Goal: Transaction & Acquisition: Download file/media

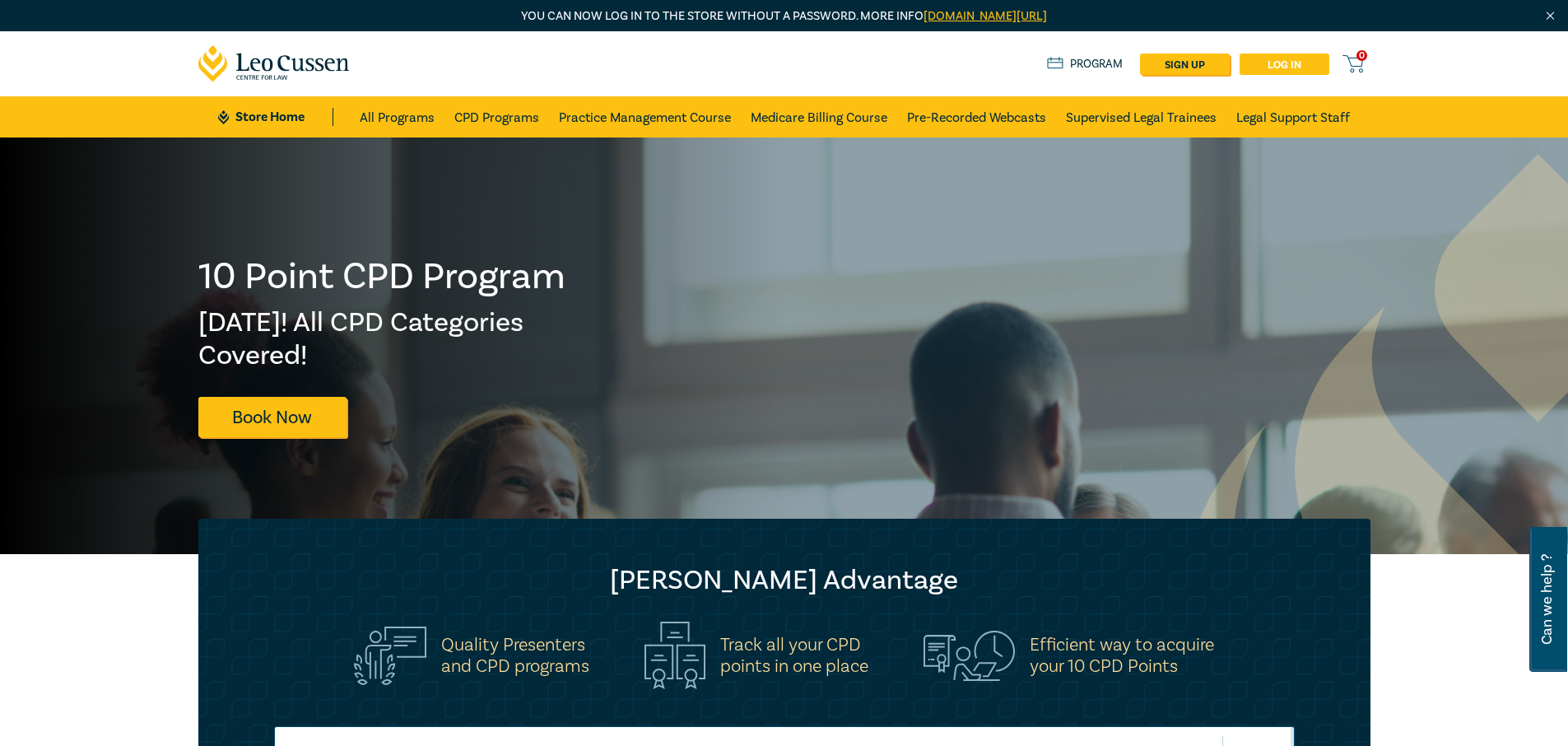
click at [1289, 63] on link "Log in" at bounding box center [1284, 64] width 90 height 22
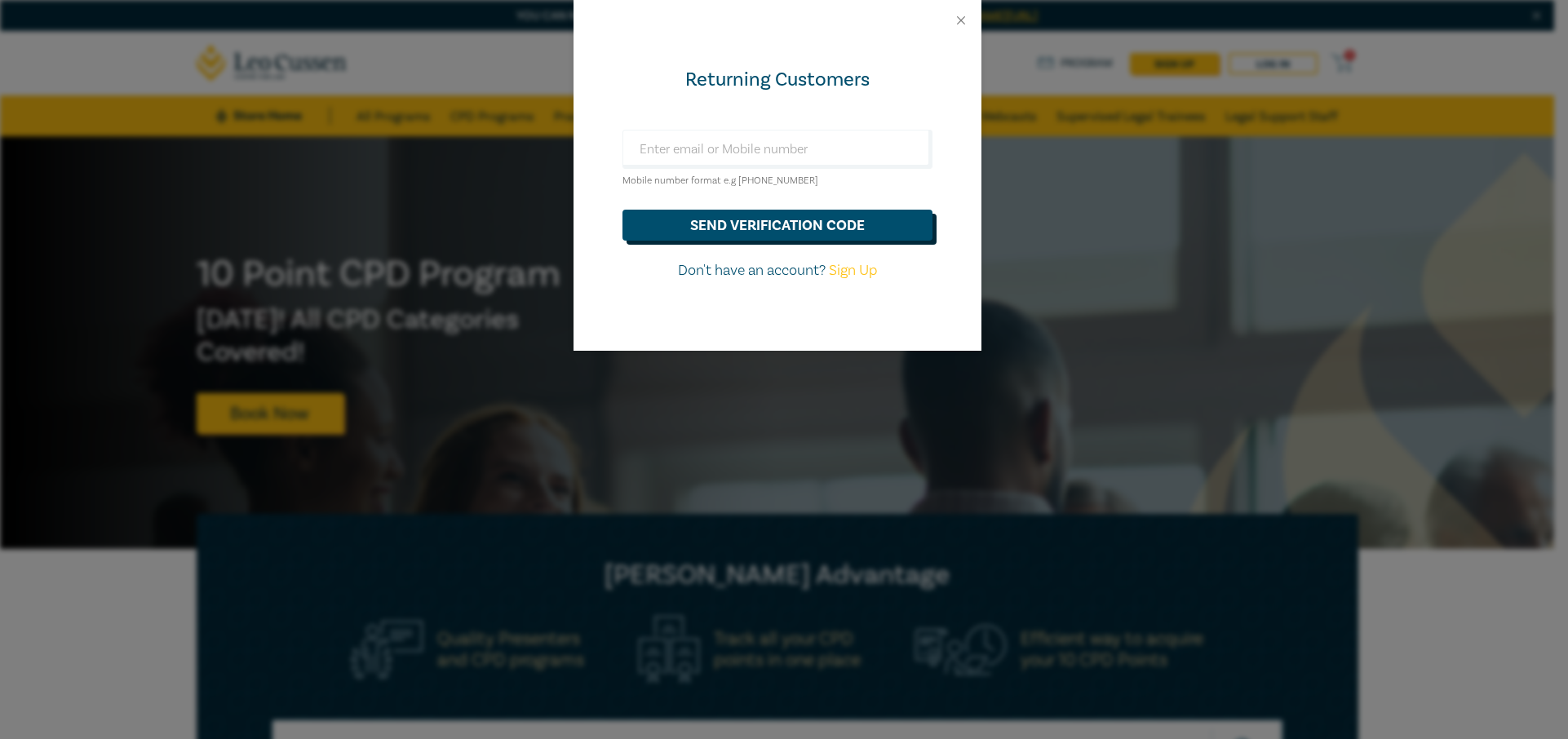
click at [814, 228] on button "send verification code" at bounding box center [778, 225] width 310 height 31
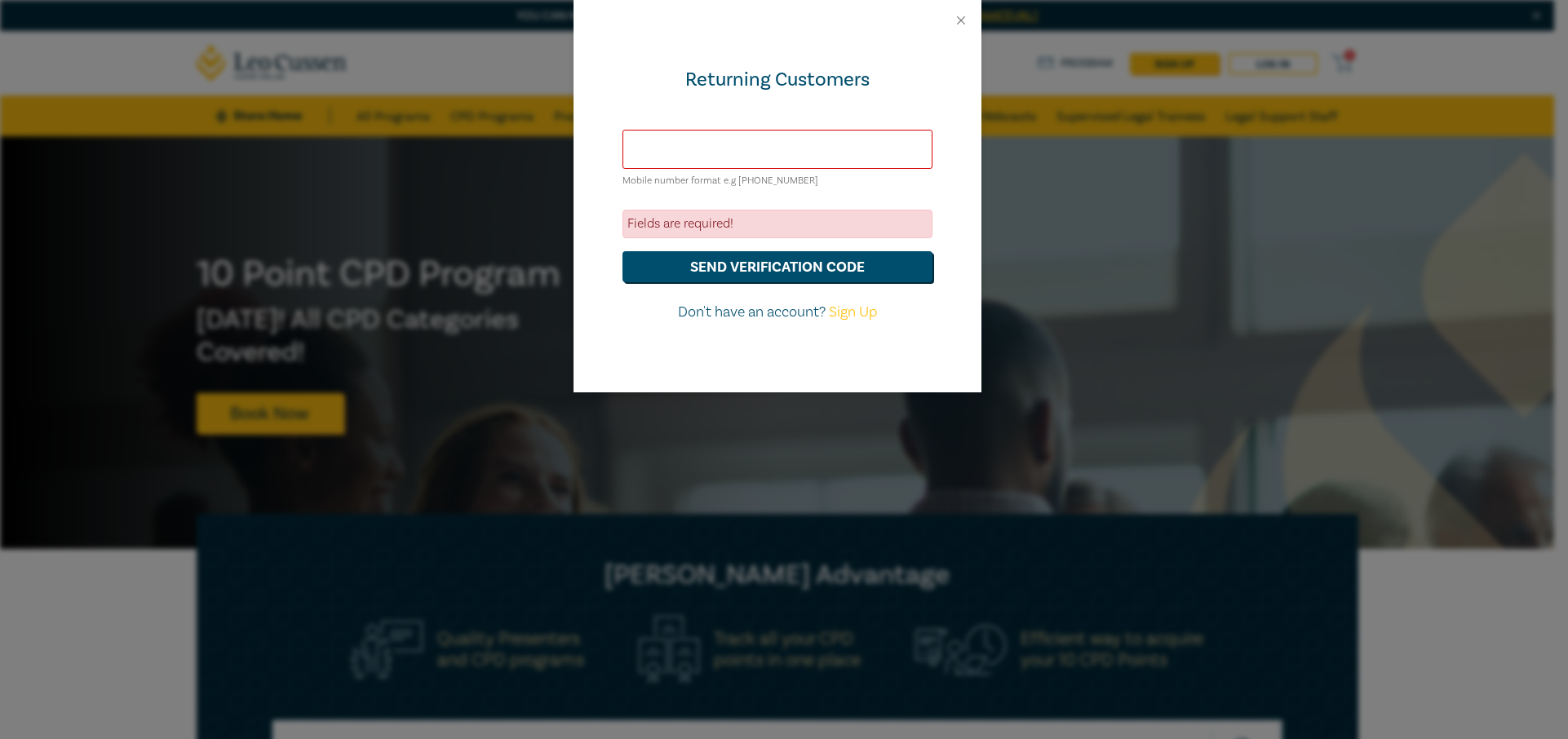
click at [766, 148] on input "text" at bounding box center [778, 149] width 310 height 39
type input "[PERSON_NAME][EMAIL_ADDRESS][DOMAIN_NAME]"
click at [736, 266] on button "send verification code" at bounding box center [778, 267] width 310 height 31
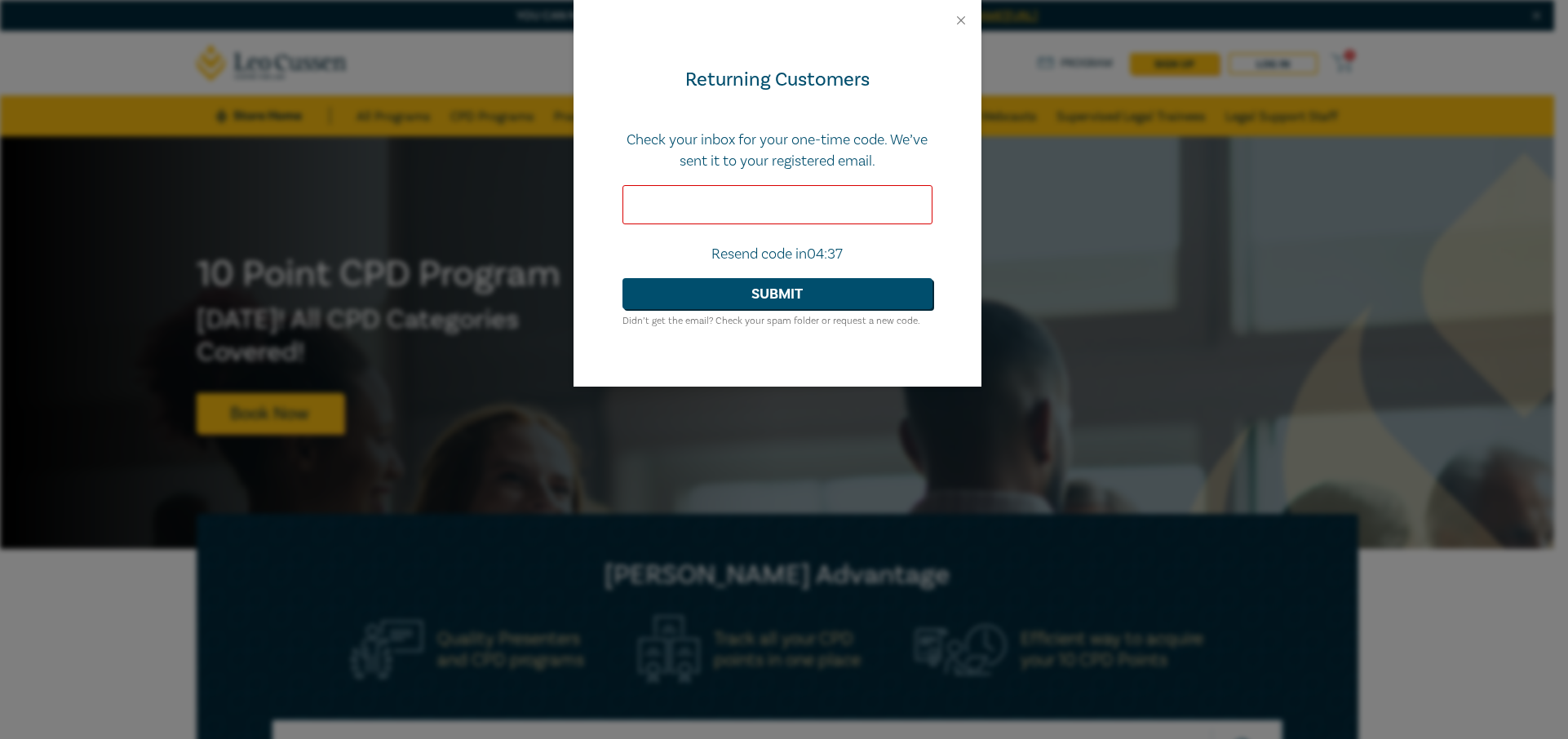
click at [858, 206] on input "text" at bounding box center [778, 205] width 310 height 39
click at [809, 291] on button "Submit" at bounding box center [778, 294] width 310 height 31
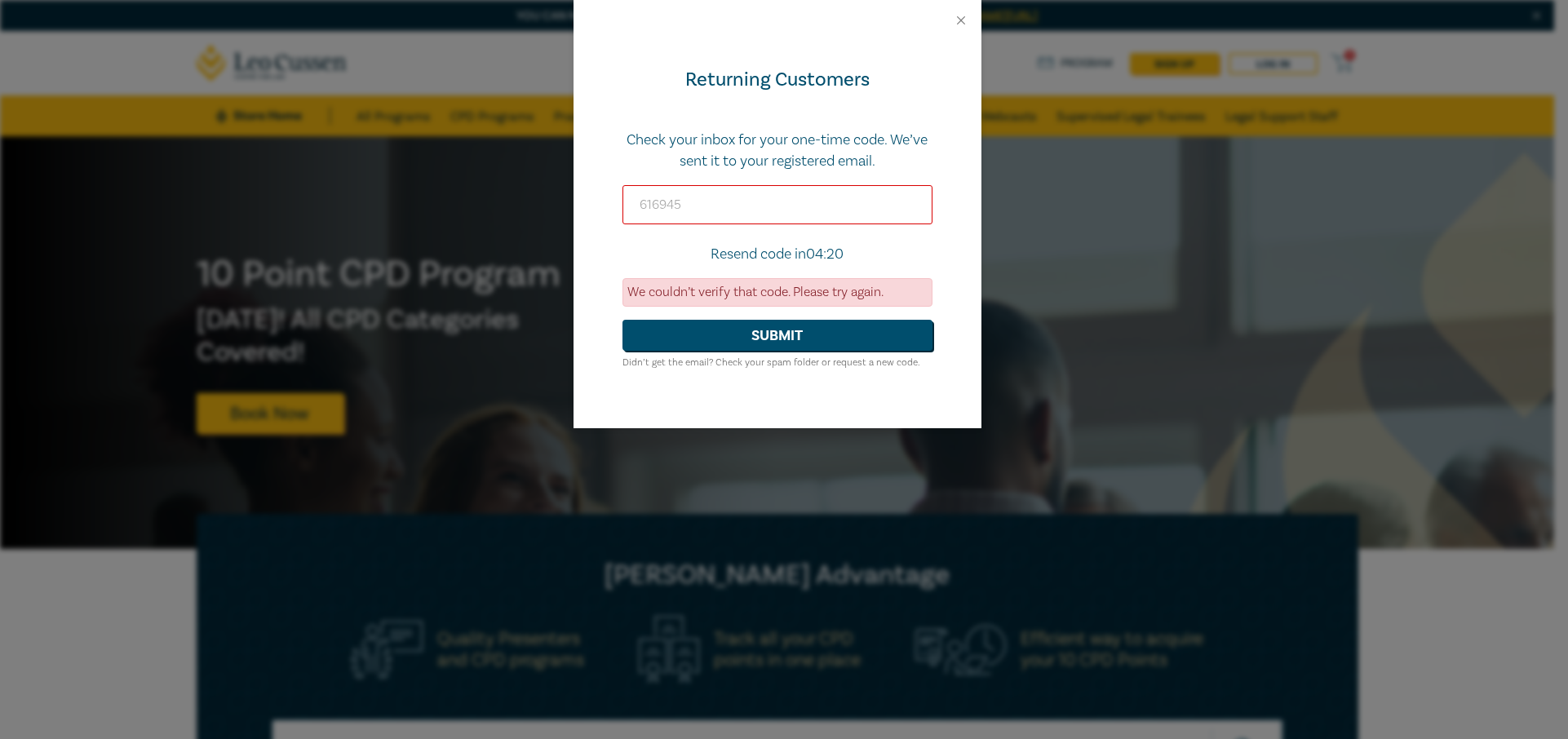
click at [736, 206] on input "616945" at bounding box center [778, 205] width 310 height 39
type input "6"
type input "185456"
click at [702, 341] on button "Submit" at bounding box center [778, 336] width 310 height 31
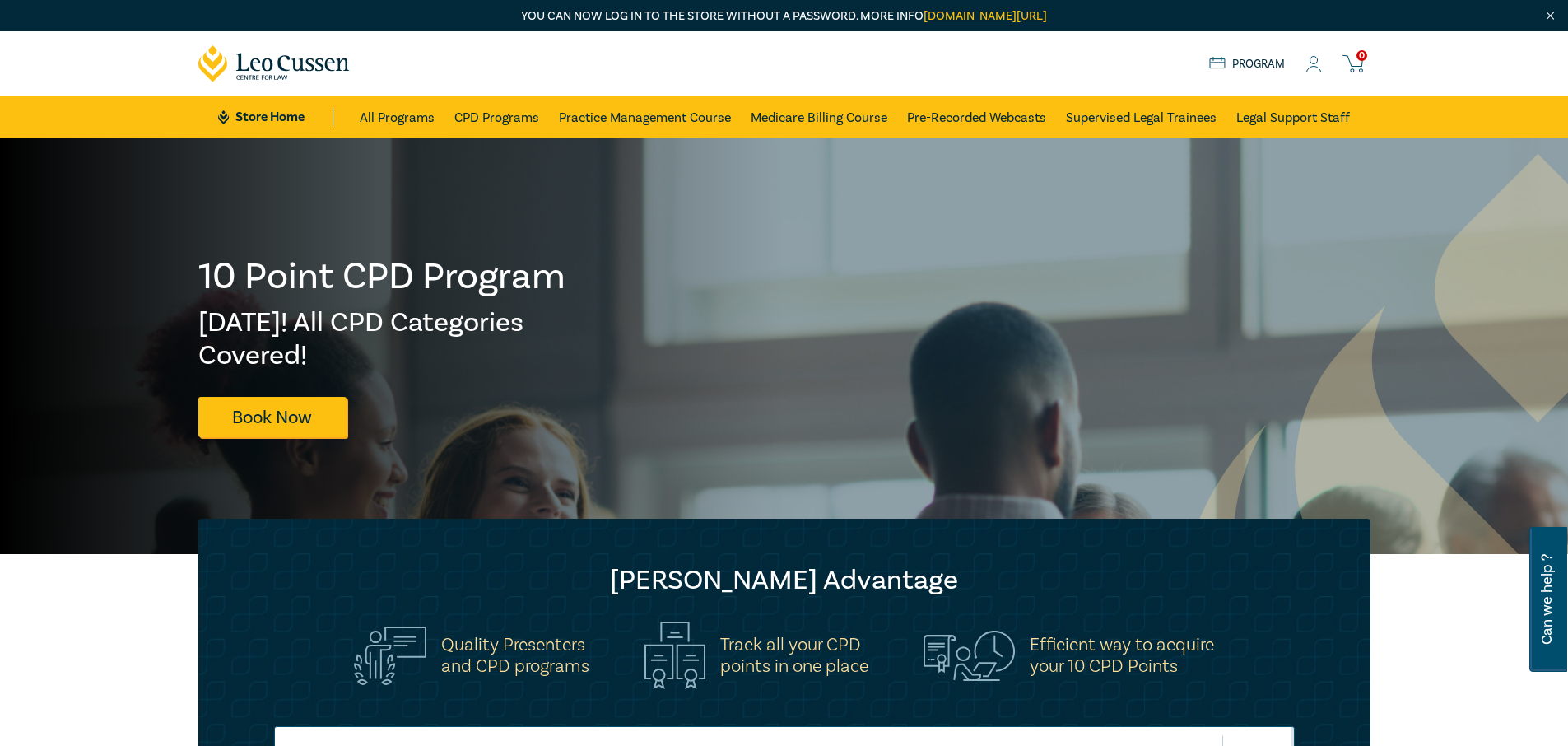
click at [1310, 58] on icon at bounding box center [1313, 64] width 17 height 17
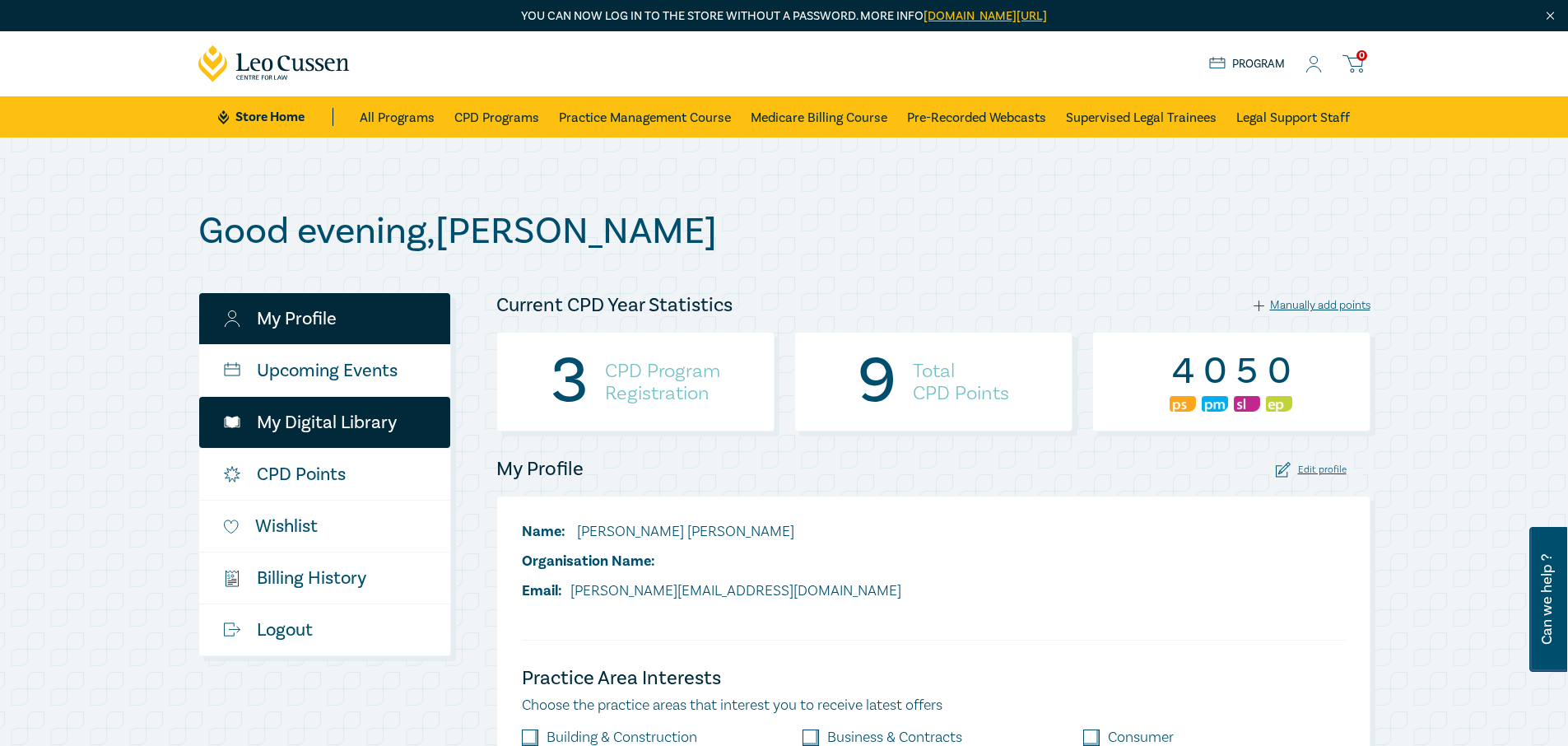
click at [313, 428] on link "My Digital Library" at bounding box center [325, 423] width 251 height 51
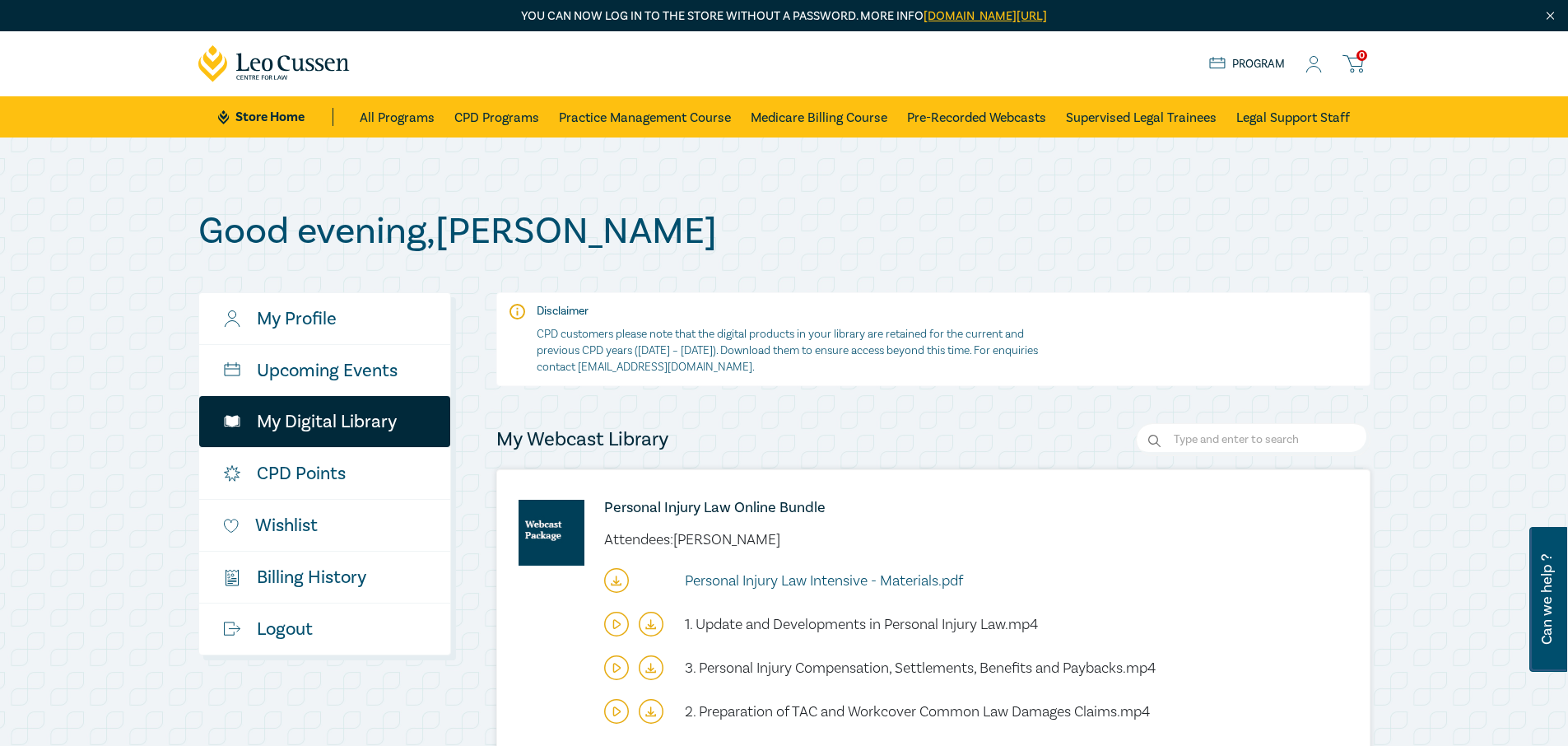
scroll to position [604, 0]
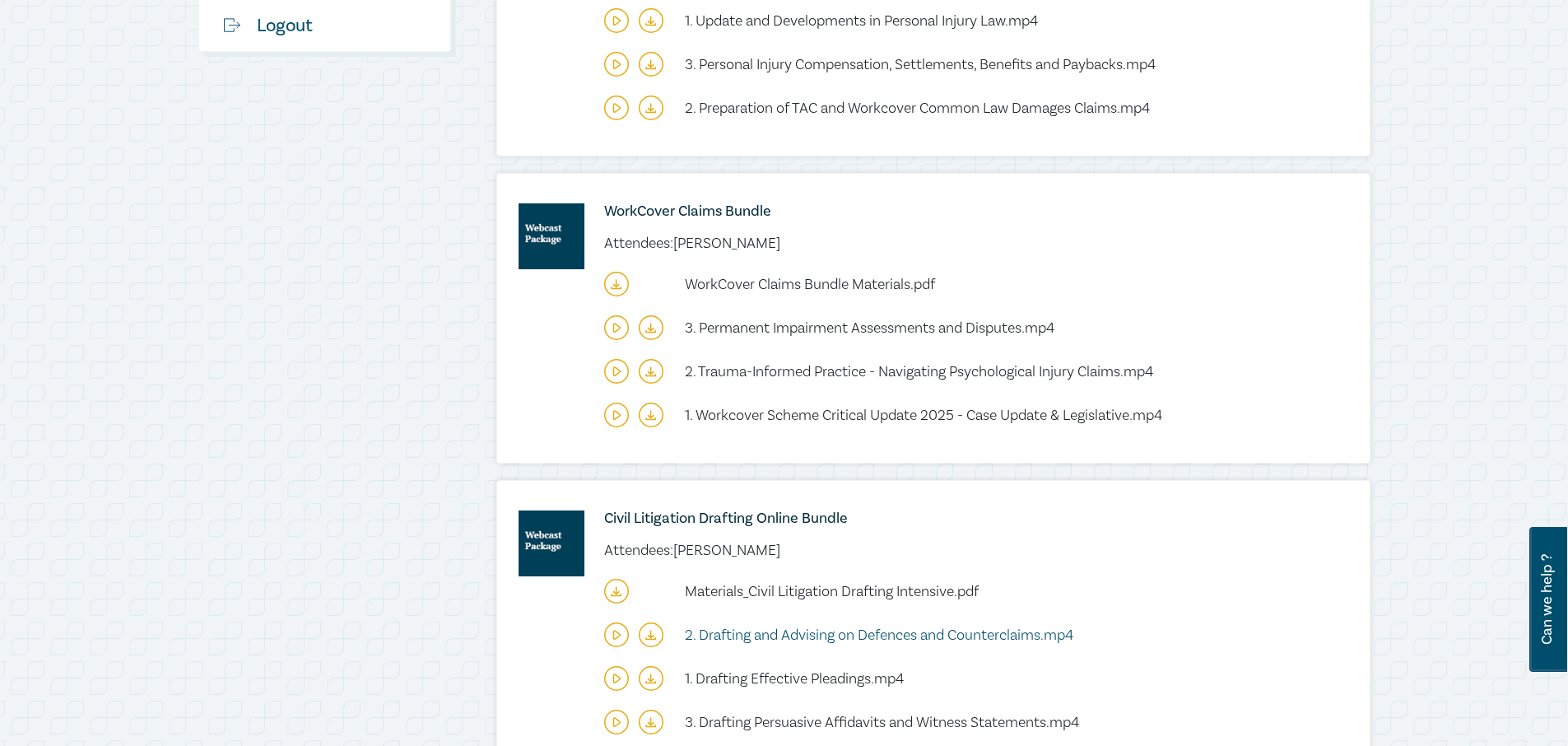
click at [977, 633] on span "2. Drafting and Advising on Defences and Counterclaims.mp4" at bounding box center [878, 634] width 388 height 19
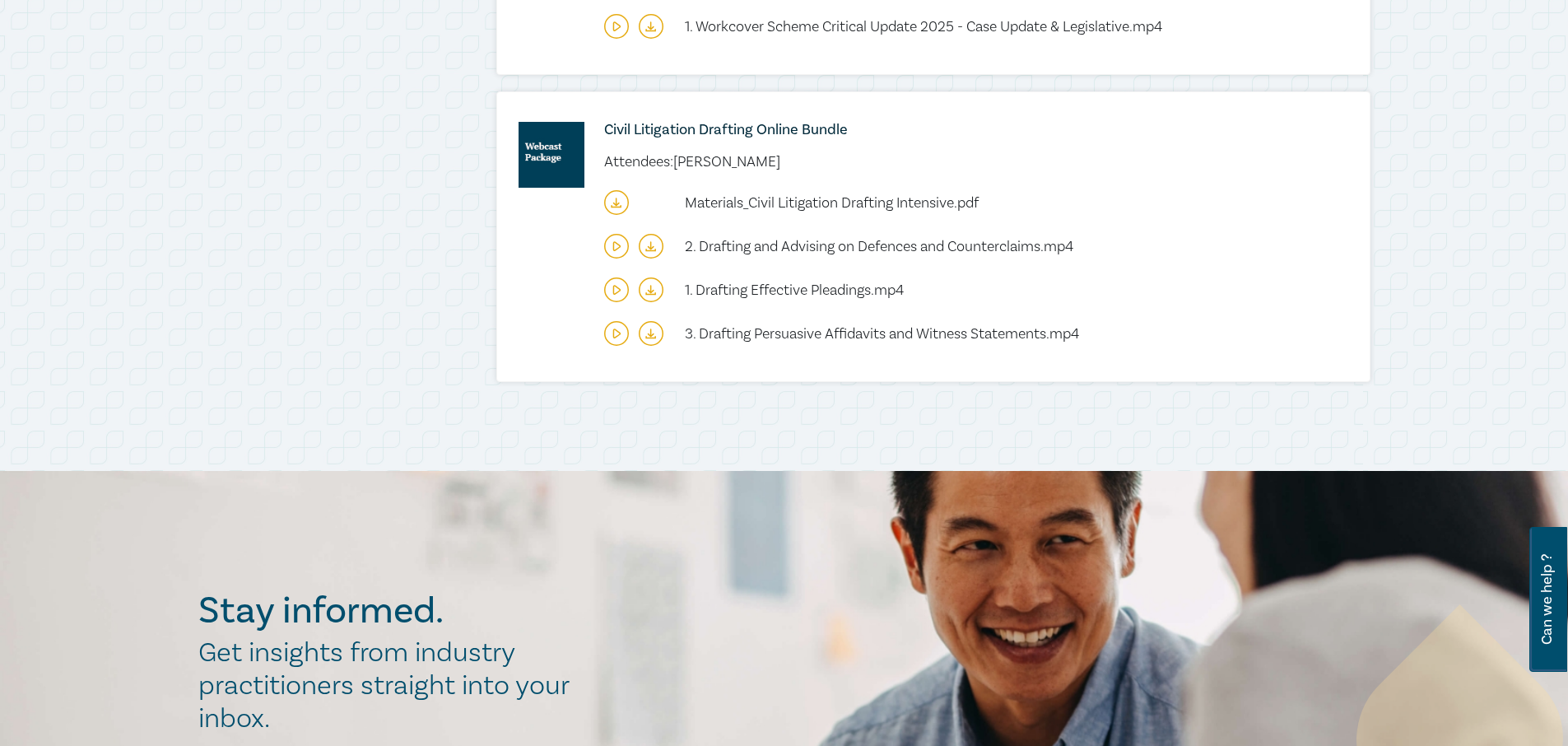
scroll to position [977, 0]
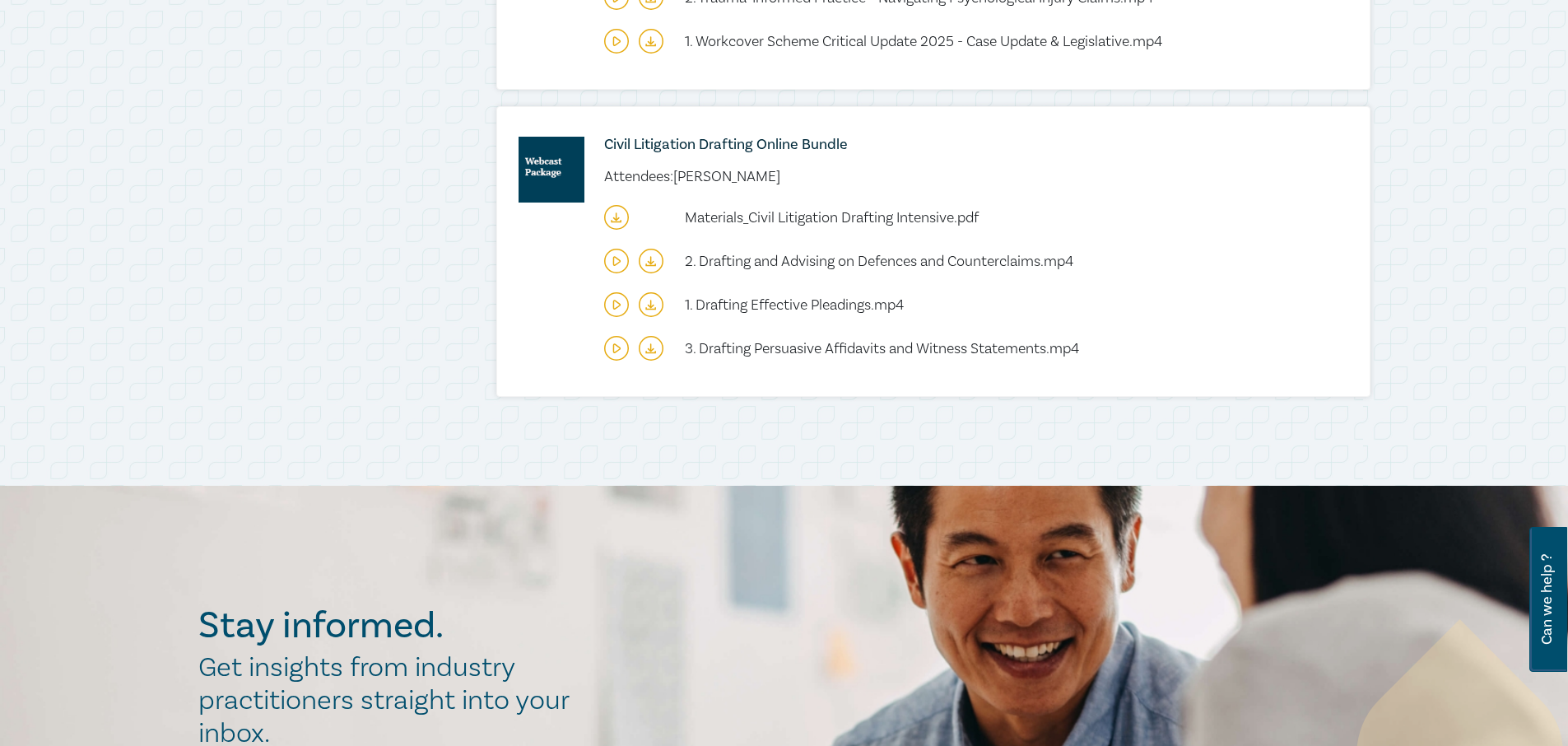
click at [619, 208] on icon at bounding box center [616, 216] width 25 height 25
